Goal: Transaction & Acquisition: Purchase product/service

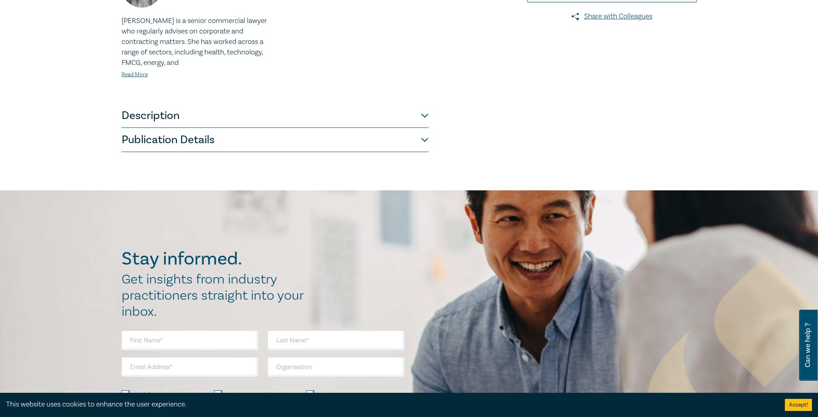
scroll to position [162, 0]
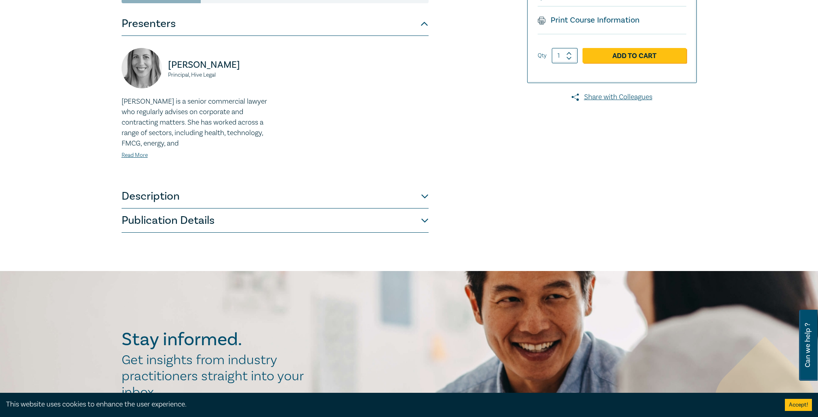
click at [225, 226] on button "Publication Details" at bounding box center [275, 221] width 307 height 24
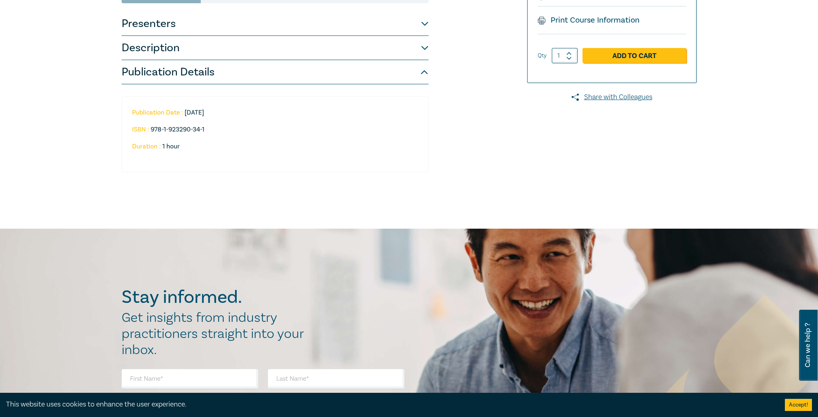
scroll to position [0, 0]
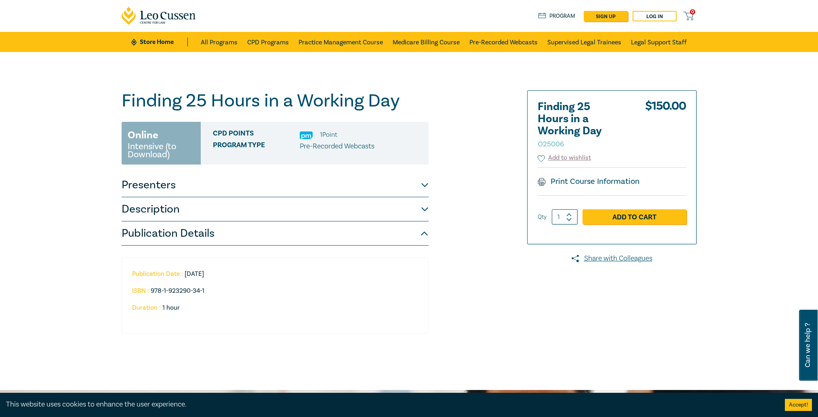
click at [194, 213] on button "Description" at bounding box center [275, 209] width 307 height 24
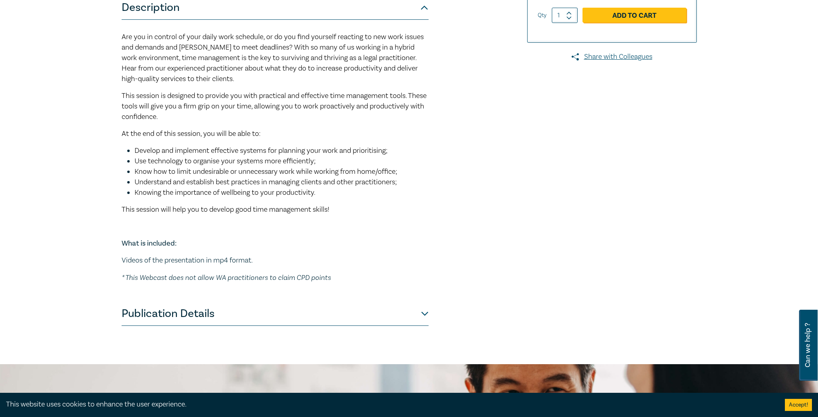
scroll to position [283, 0]
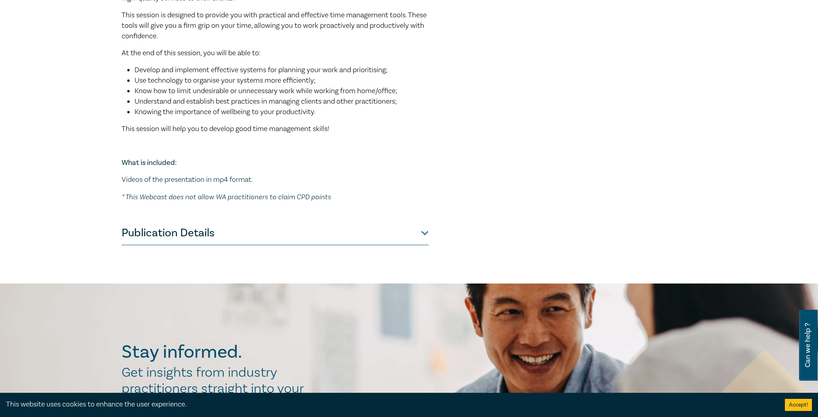
click at [222, 229] on button "Publication Details" at bounding box center [275, 233] width 307 height 24
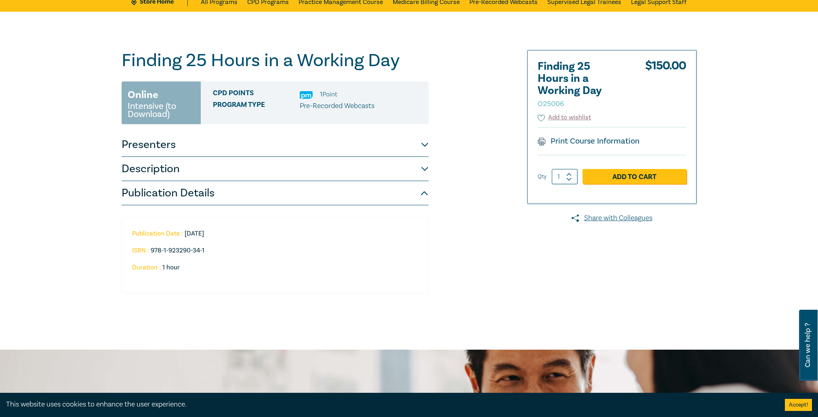
scroll to position [0, 0]
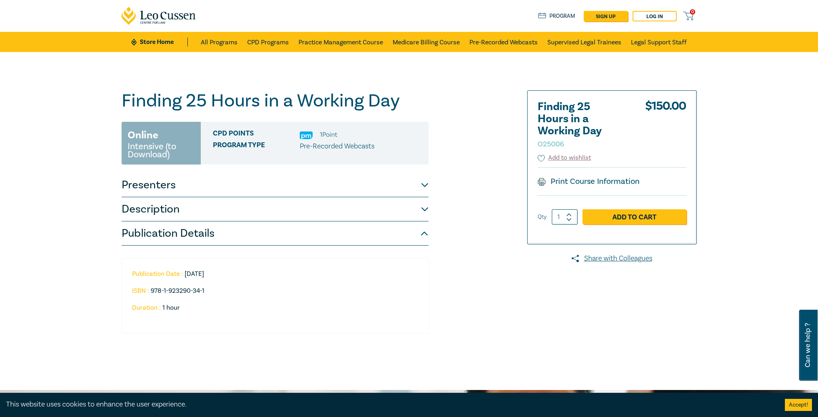
click at [197, 186] on button "Presenters" at bounding box center [275, 185] width 307 height 24
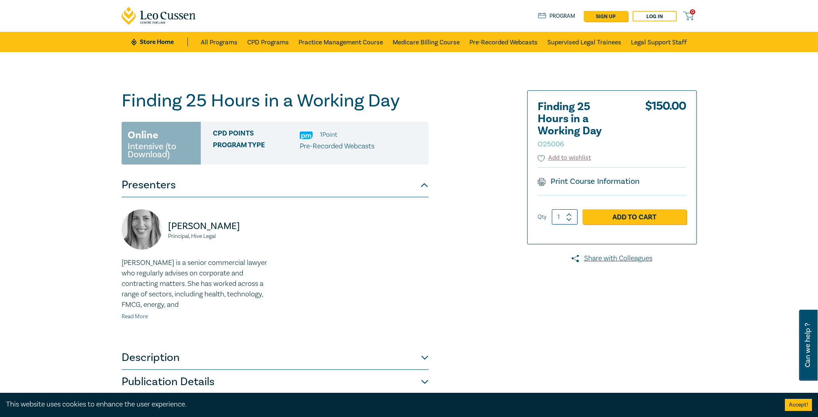
click at [136, 317] on link "Read More" at bounding box center [135, 316] width 26 height 7
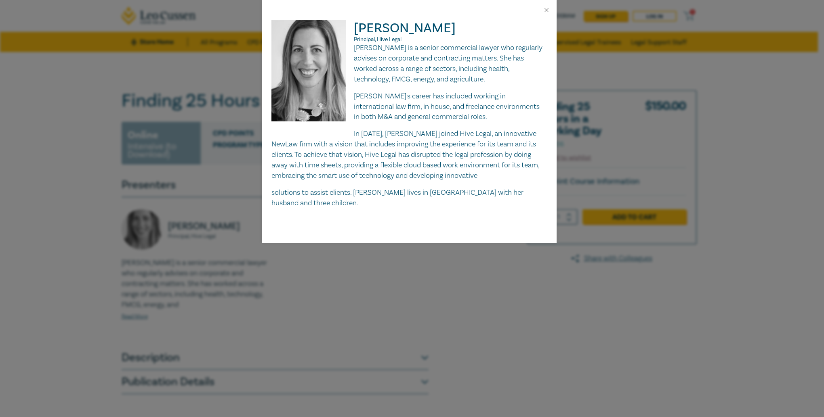
click at [93, 153] on div "[PERSON_NAME] Principal, Hive Legal [PERSON_NAME] is a senior commercial lawyer…" at bounding box center [412, 208] width 824 height 417
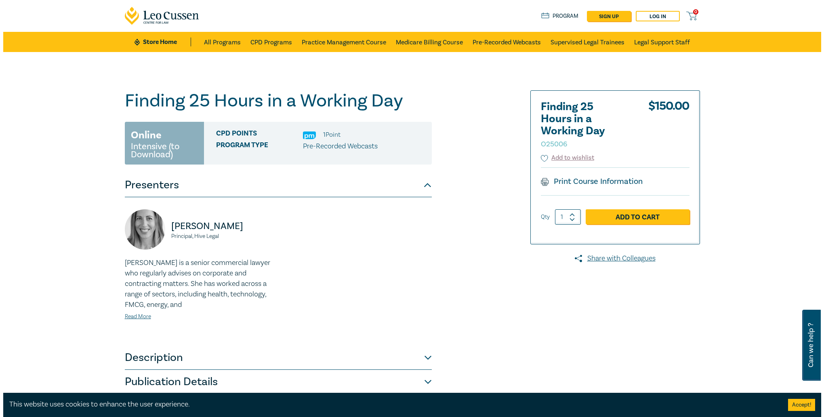
scroll to position [81, 0]
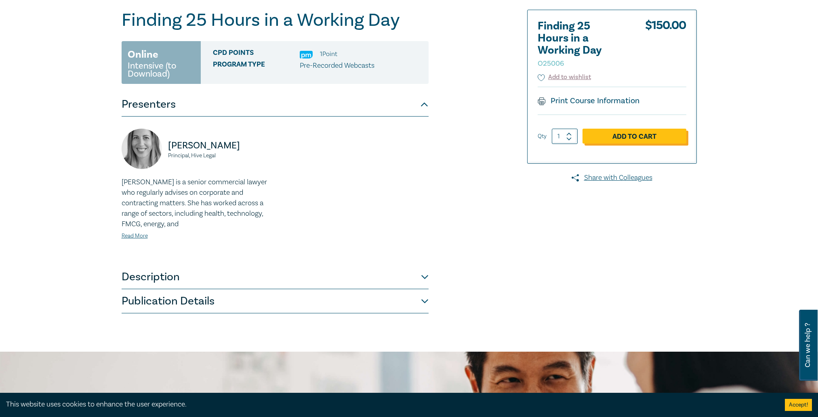
click at [633, 139] on link "Add to Cart" at bounding box center [634, 136] width 104 height 15
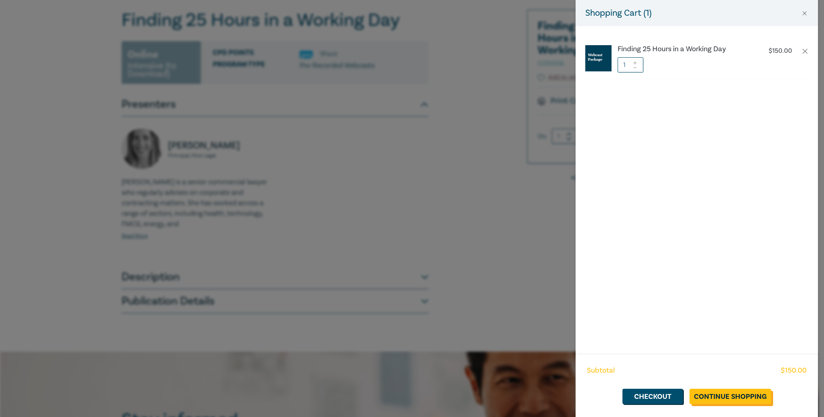
click at [738, 396] on link "Continue Shopping" at bounding box center [730, 396] width 82 height 15
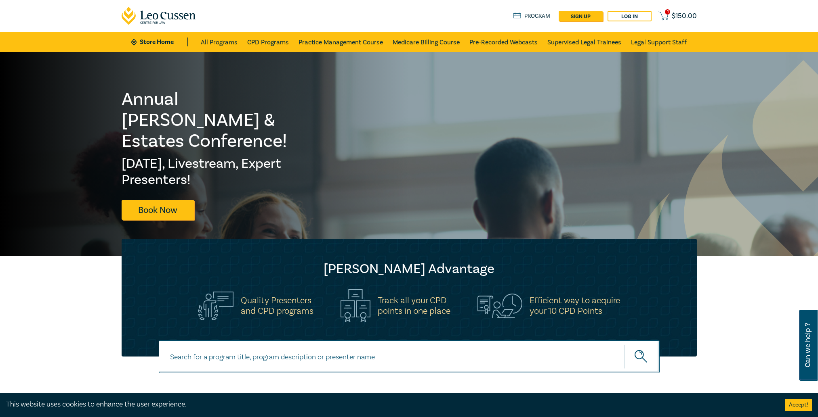
click at [676, 16] on span "$ 150.00" at bounding box center [683, 16] width 25 height 9
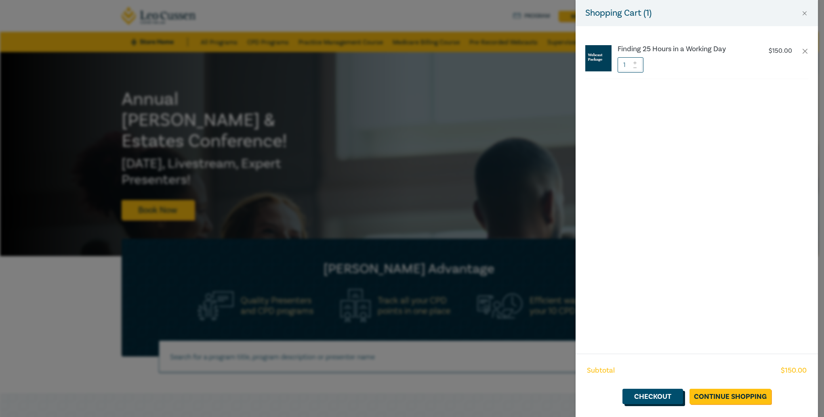
click at [667, 401] on link "Checkout" at bounding box center [652, 396] width 61 height 15
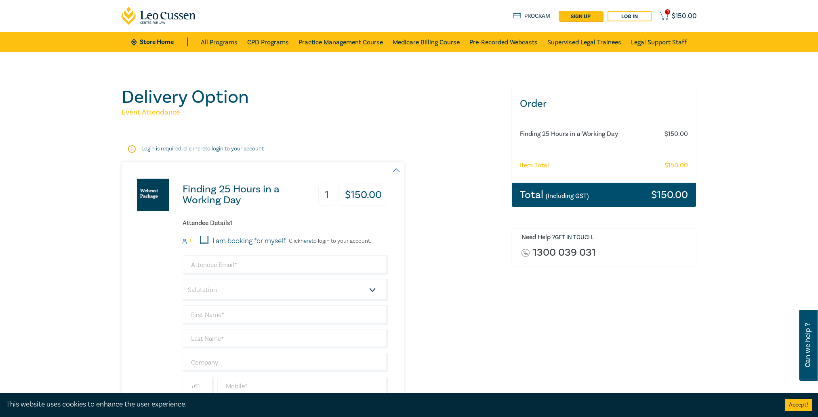
scroll to position [81, 0]
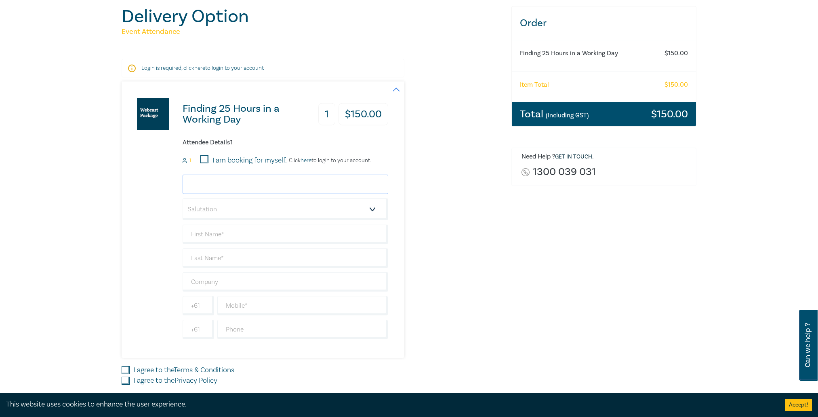
click at [208, 184] on input "email" at bounding box center [285, 184] width 206 height 19
type input "[EMAIL_ADDRESS][PERSON_NAME][DOMAIN_NAME]"
type input "[PERSON_NAME]"
type input "[PERSON_NAME] Partners Pty Ltd"
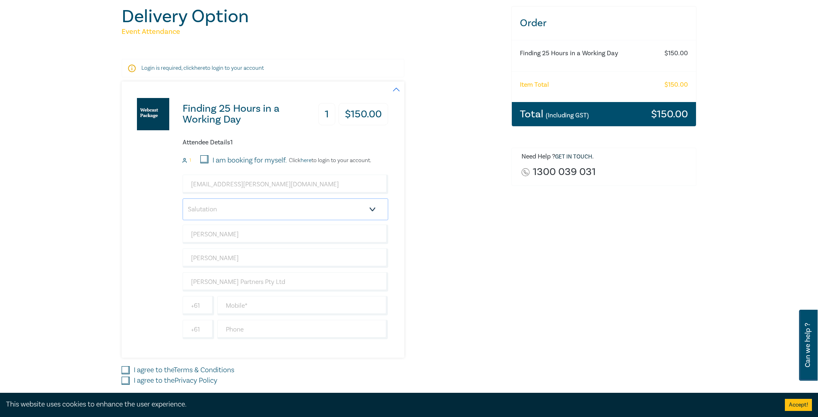
click at [222, 213] on select "Salutation Mr. Mrs. Ms. Miss Dr. Prof. Other" at bounding box center [285, 210] width 206 height 22
select select "Mrs."
click at [182, 199] on select "Salutation Mr. Mrs. Ms. Miss Dr. Prof. Other" at bounding box center [285, 210] width 206 height 22
click at [262, 302] on input "text" at bounding box center [302, 305] width 171 height 19
click at [256, 328] on input "text" at bounding box center [302, 329] width 171 height 19
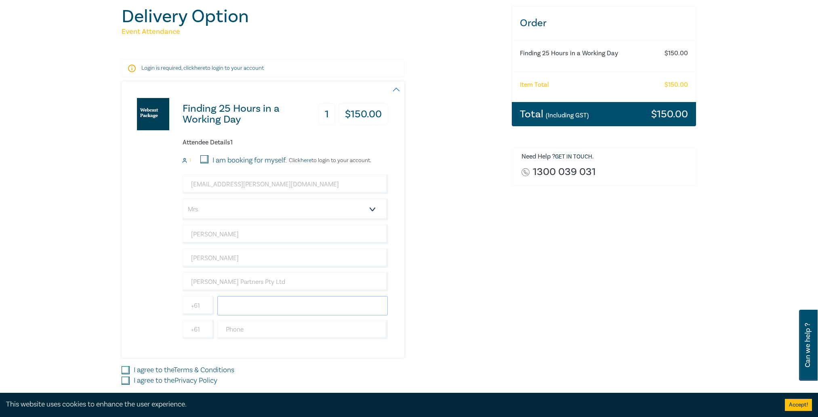
click at [227, 306] on input "text" at bounding box center [302, 305] width 171 height 19
type input "0439837515"
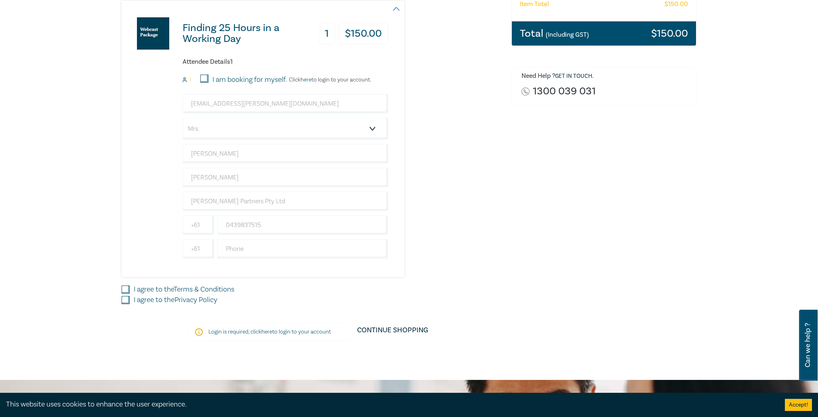
click at [123, 291] on input "I agree to the Terms & Conditions" at bounding box center [126, 290] width 8 height 8
checkbox input "true"
click at [129, 302] on input "I agree to the Privacy Policy" at bounding box center [126, 300] width 8 height 8
checkbox input "true"
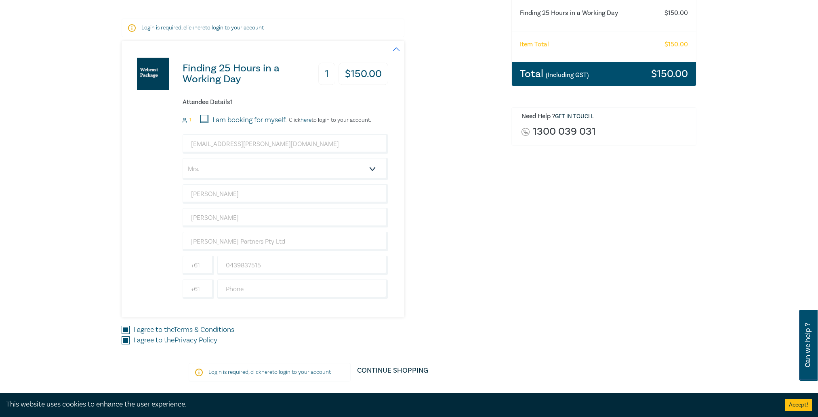
scroll to position [202, 0]
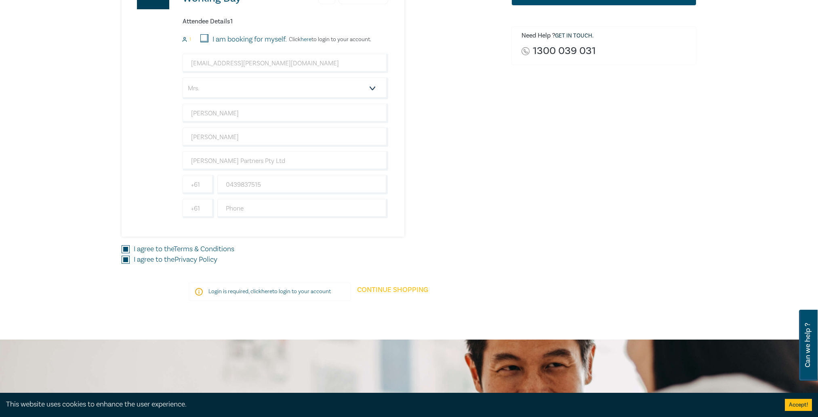
click at [365, 292] on link "Continue Shopping" at bounding box center [392, 294] width 84 height 23
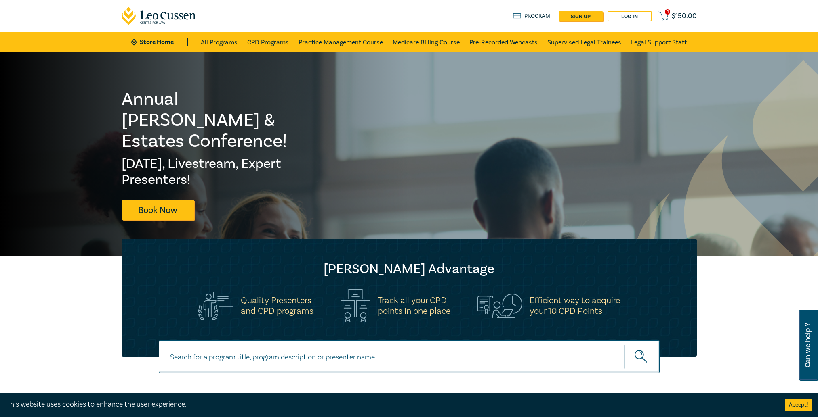
click at [688, 5] on div "1 $ 150.00 Store Home About us Program sign up Log in 1 $ 150.00" at bounding box center [409, 16] width 585 height 32
click at [685, 12] on span "$ 150.00" at bounding box center [683, 16] width 25 height 9
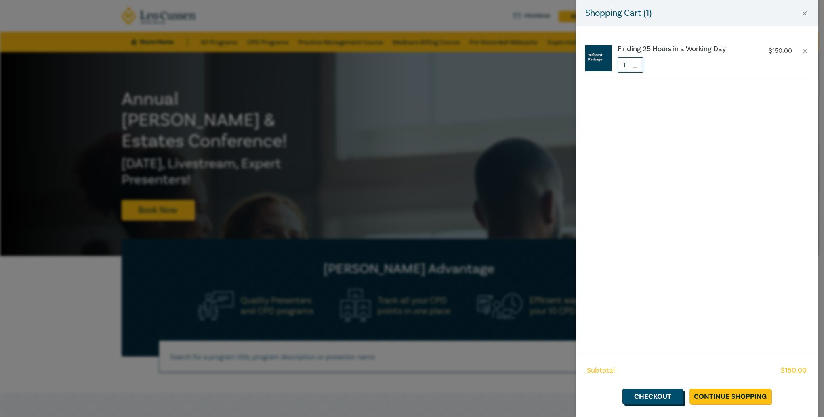
click at [660, 394] on link "Checkout" at bounding box center [652, 396] width 61 height 15
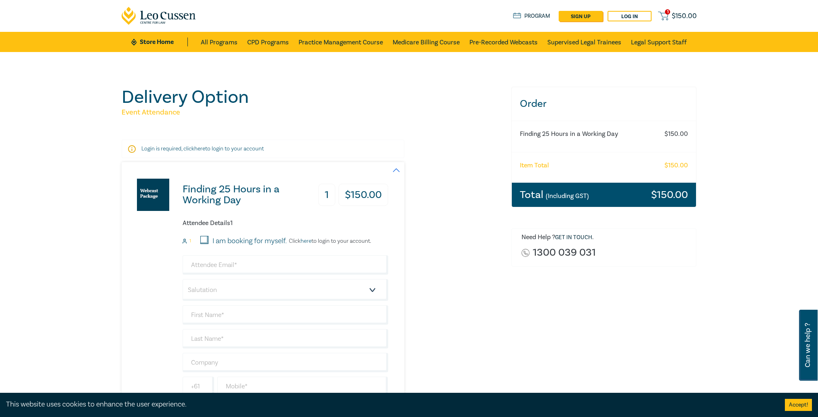
click at [204, 240] on input "I am booking for myself." at bounding box center [204, 240] width 8 height 8
checkbox input "true"
click at [353, 193] on h3 "$ 150.00" at bounding box center [363, 195] width 50 height 22
